Goal: Navigation & Orientation: Find specific page/section

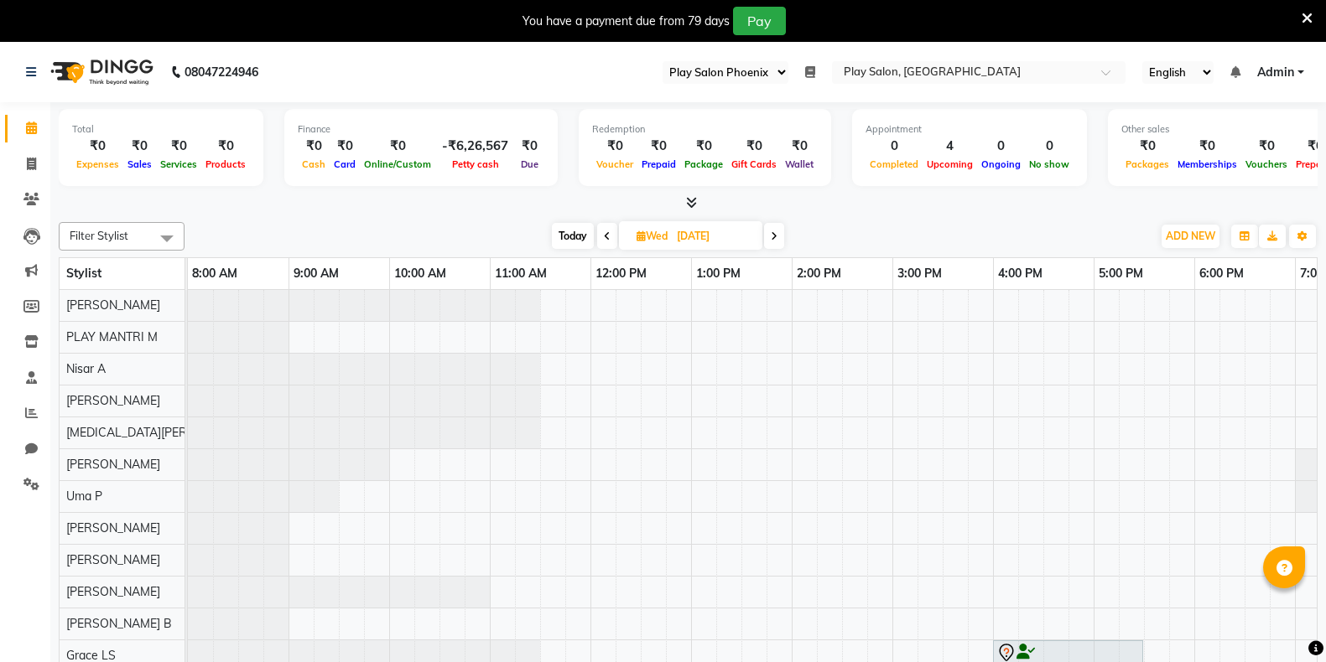
select select "90"
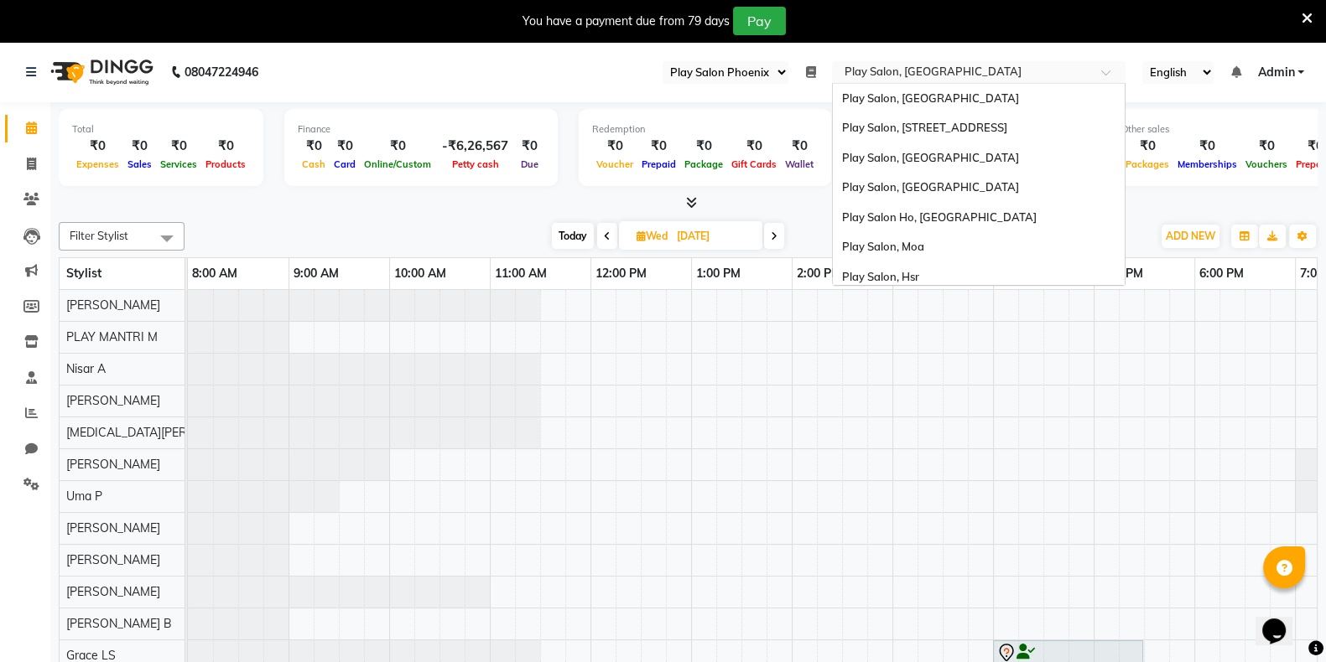
click at [914, 71] on input "text" at bounding box center [961, 73] width 243 height 17
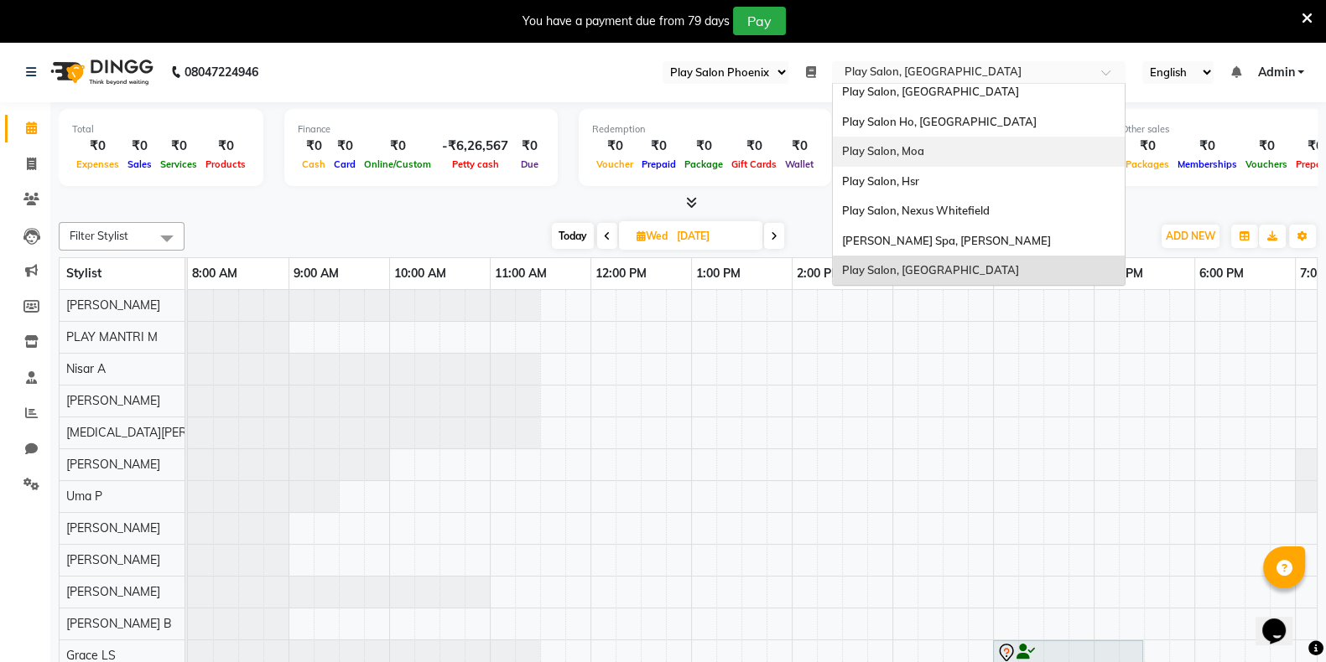
click at [922, 157] on div "Play Salon, Moa" at bounding box center [979, 152] width 292 height 30
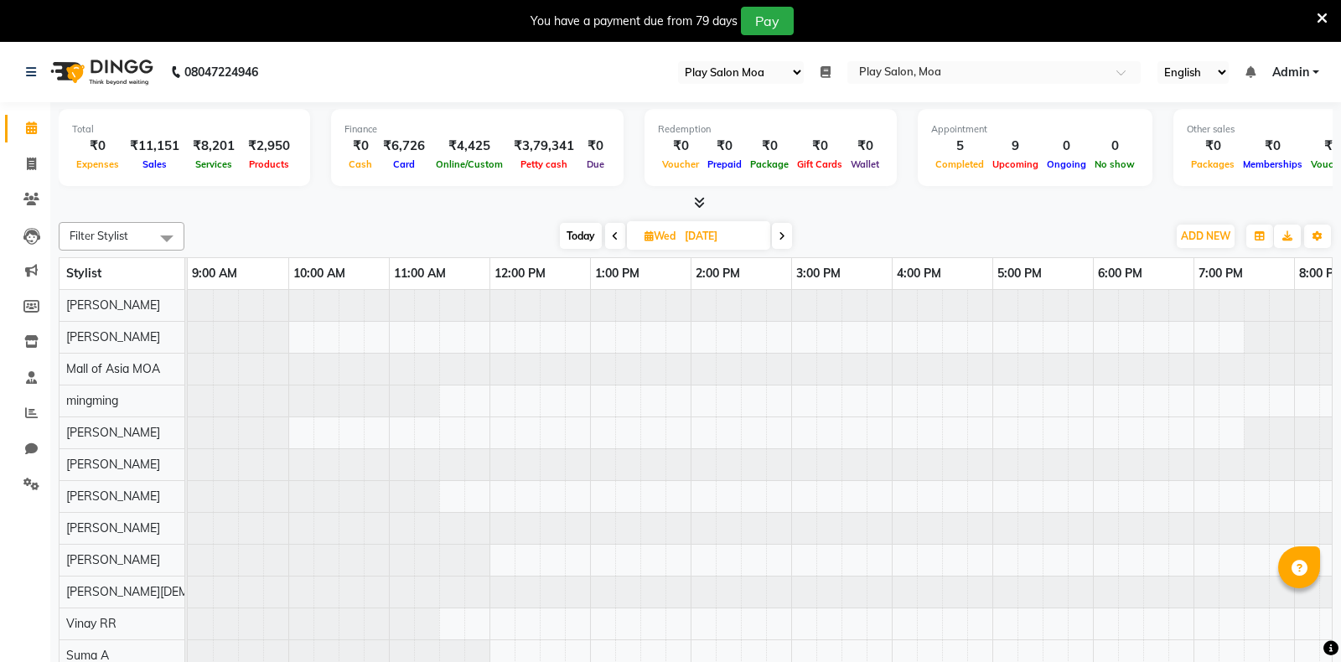
select select "93"
